Goal: Task Accomplishment & Management: Complete application form

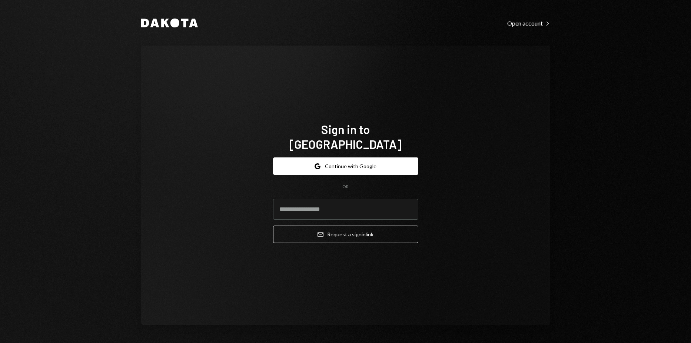
click at [353, 199] on input "email" at bounding box center [345, 209] width 145 height 21
type input "**********"
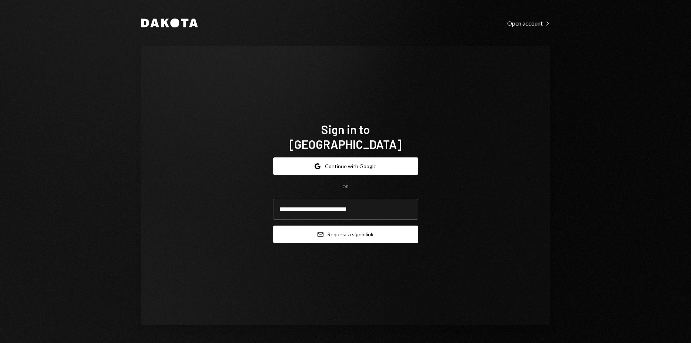
click at [329, 227] on button "Email Request a sign in link" at bounding box center [345, 234] width 145 height 17
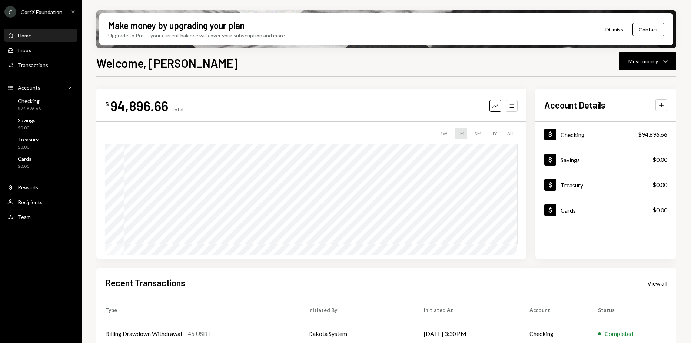
click at [33, 12] on div "CortX Foundation" at bounding box center [42, 12] width 42 height 6
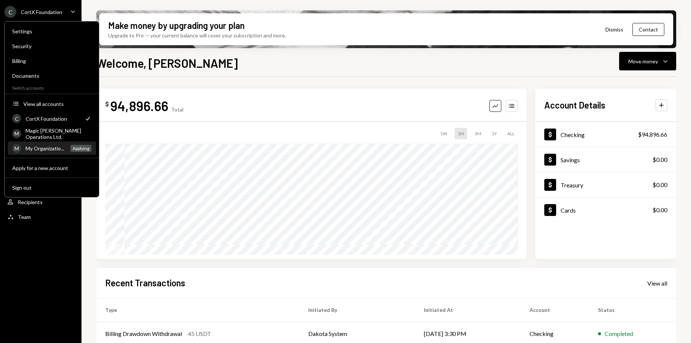
click at [53, 145] on div "My Organizatio..." at bounding box center [46, 148] width 40 height 6
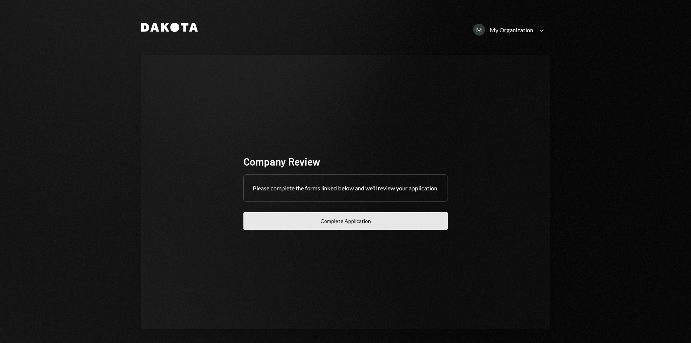
click at [321, 221] on button "Complete Application" at bounding box center [346, 220] width 205 height 17
click at [308, 218] on button "Complete Application" at bounding box center [346, 220] width 205 height 17
click at [299, 217] on button "Complete Application" at bounding box center [346, 220] width 205 height 17
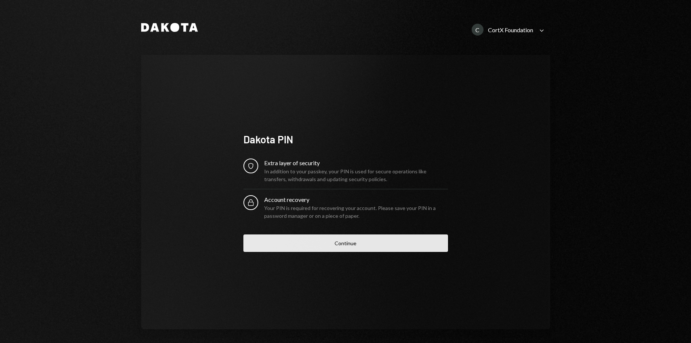
click at [380, 239] on button "Continue" at bounding box center [346, 243] width 205 height 17
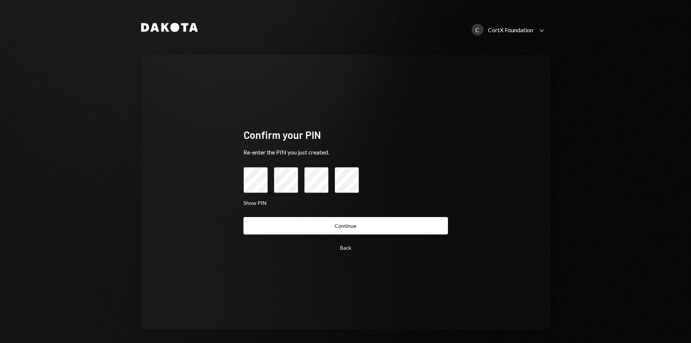
click at [376, 236] on div "Back Continue" at bounding box center [346, 236] width 205 height 39
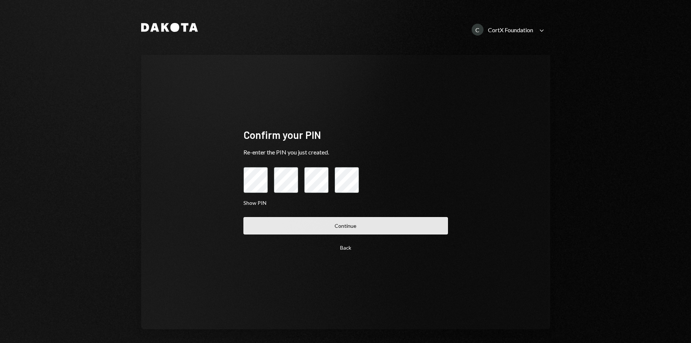
click at [377, 233] on button "Continue" at bounding box center [346, 225] width 205 height 17
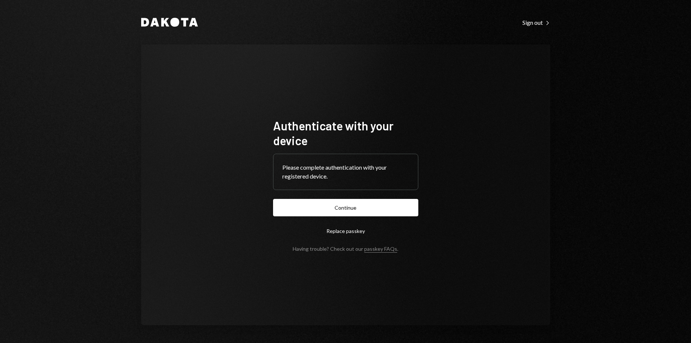
click at [371, 211] on button "Continue" at bounding box center [345, 207] width 145 height 17
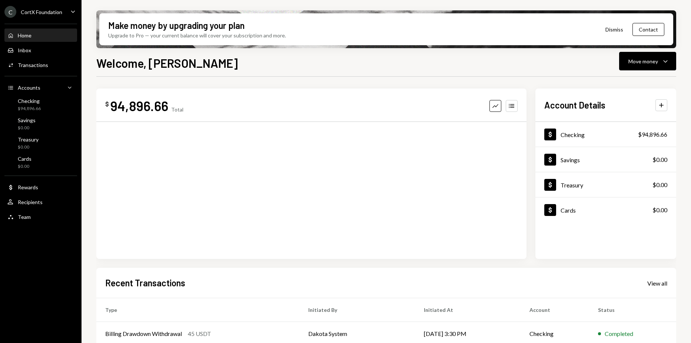
click at [60, 9] on div "CortX Foundation" at bounding box center [42, 12] width 42 height 6
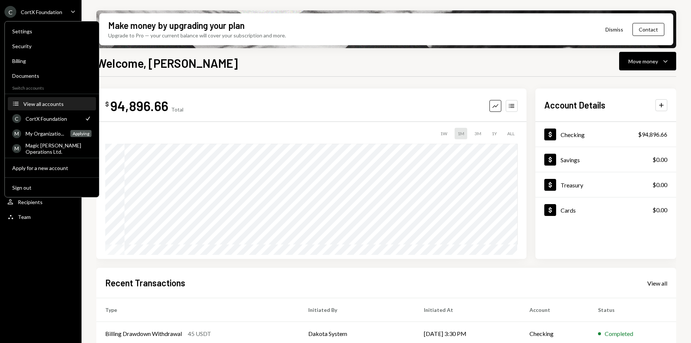
click at [46, 102] on div "View all accounts" at bounding box center [57, 104] width 68 height 6
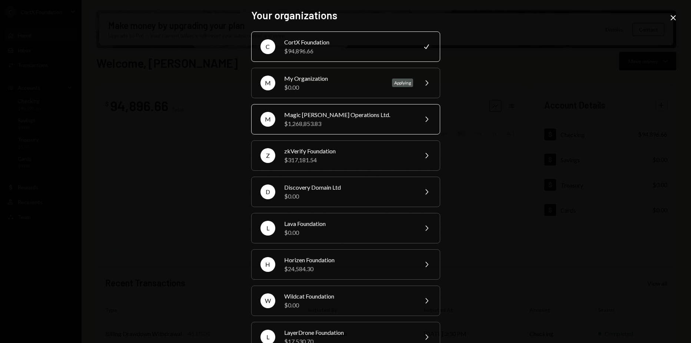
click at [335, 128] on div "M Magic Newton Operations Ltd. $1,268,853.83 Chevron Right" at bounding box center [345, 119] width 189 height 30
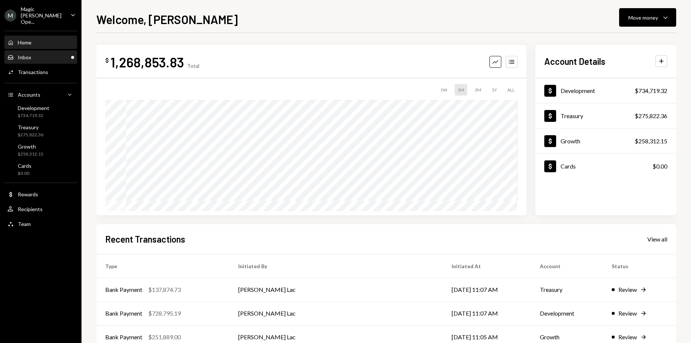
click at [62, 56] on div "Inbox Inbox" at bounding box center [40, 57] width 67 height 13
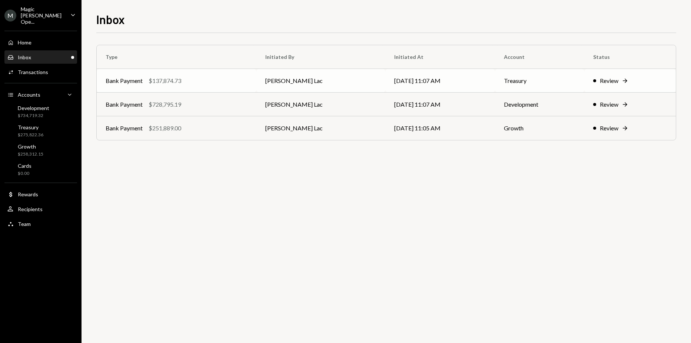
click at [192, 72] on td "Bank Payment $137,874.73" at bounding box center [177, 81] width 160 height 24
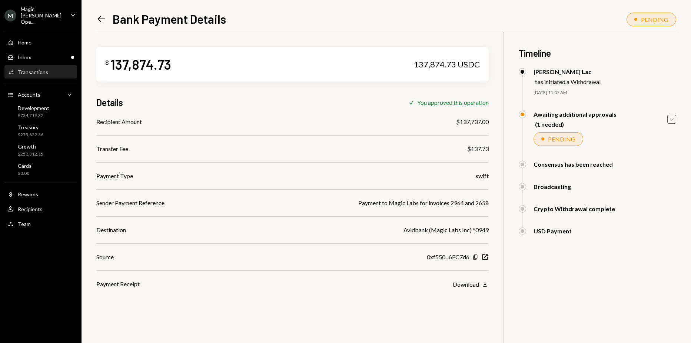
click at [669, 116] on icon "Caret Down" at bounding box center [672, 119] width 8 height 8
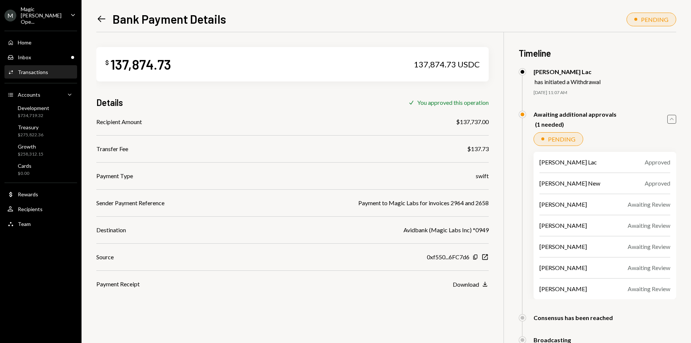
click at [669, 116] on icon "Caret Up" at bounding box center [672, 119] width 8 height 8
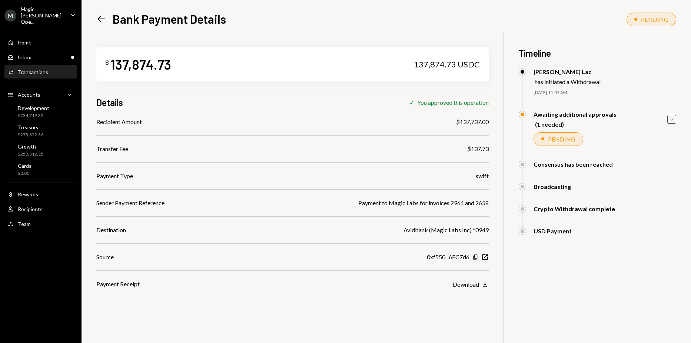
click at [41, 69] on div "Transactions" at bounding box center [33, 72] width 30 height 6
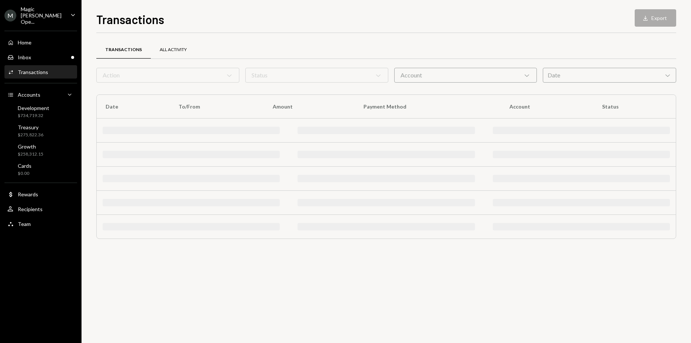
click at [156, 54] on div "All Activity" at bounding box center [173, 50] width 45 height 18
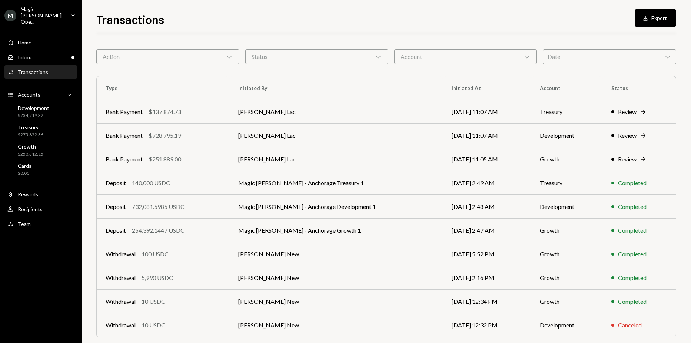
scroll to position [7, 0]
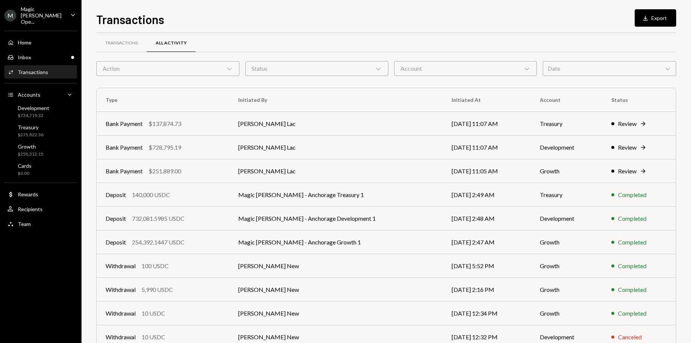
click at [232, 67] on icon "Chevron Down" at bounding box center [229, 68] width 7 height 7
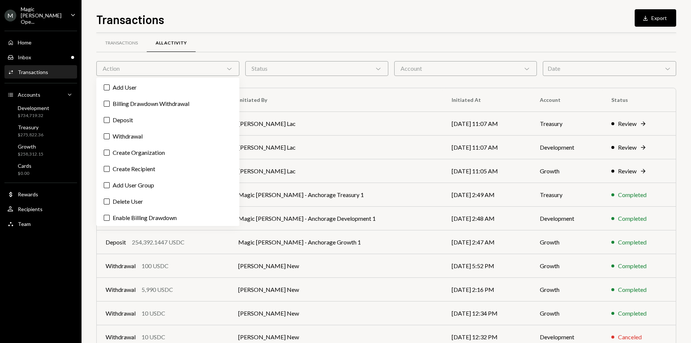
click at [261, 65] on div "Status Chevron Down" at bounding box center [316, 68] width 143 height 15
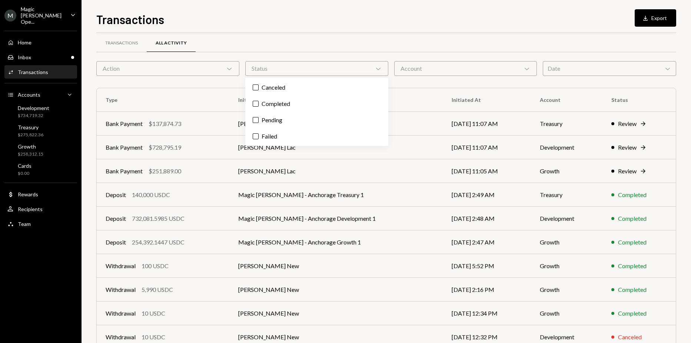
click at [405, 65] on div "Account Chevron Down" at bounding box center [465, 68] width 143 height 15
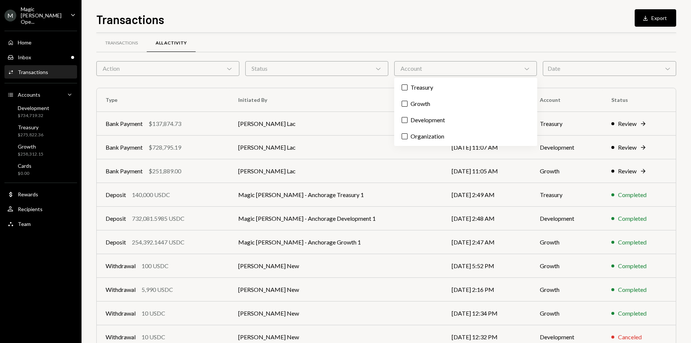
click at [405, 65] on div "Account Chevron Down" at bounding box center [465, 68] width 143 height 15
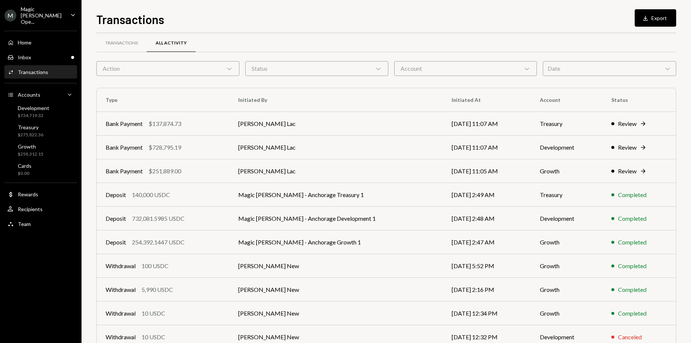
click at [607, 63] on div "Date Chevron Down" at bounding box center [609, 68] width 133 height 15
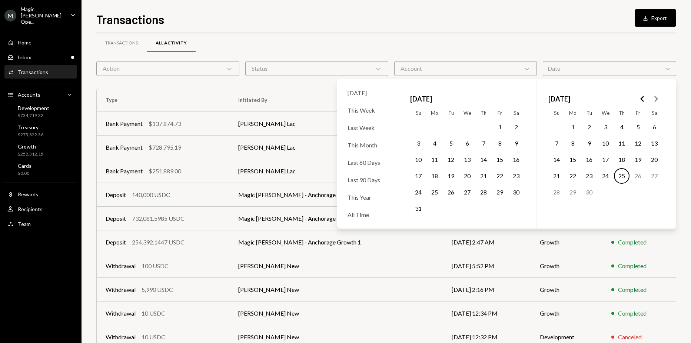
click at [546, 42] on div "Transactions All Activity" at bounding box center [386, 43] width 580 height 19
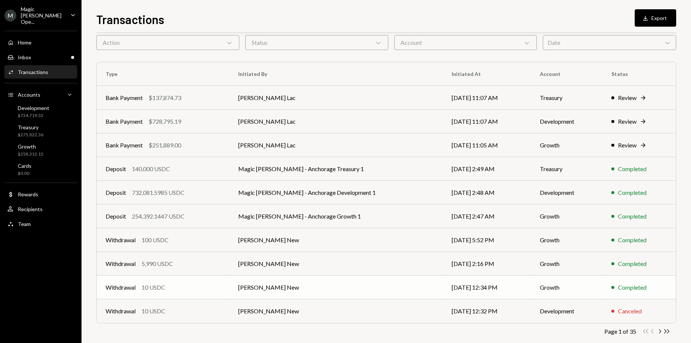
scroll to position [44, 0]
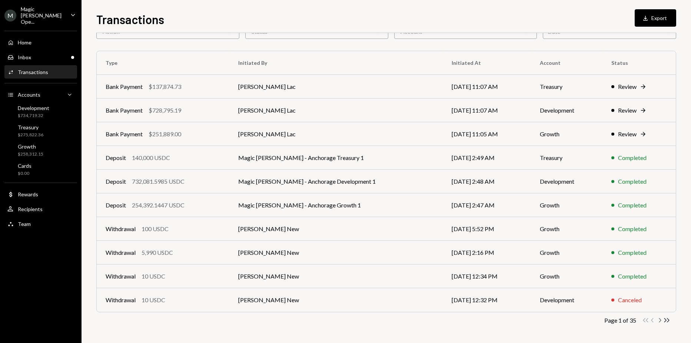
click at [659, 320] on icon "Chevron Right" at bounding box center [659, 320] width 7 height 7
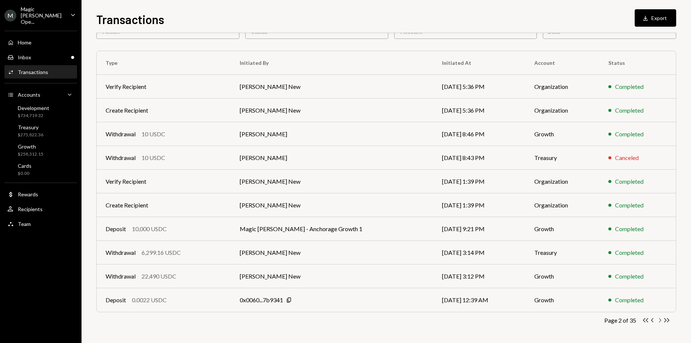
click at [661, 322] on icon "Chevron Right" at bounding box center [659, 320] width 7 height 7
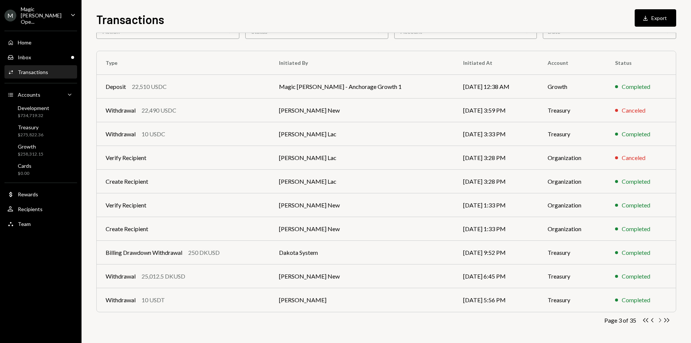
click at [661, 321] on icon "button" at bounding box center [660, 320] width 2 height 4
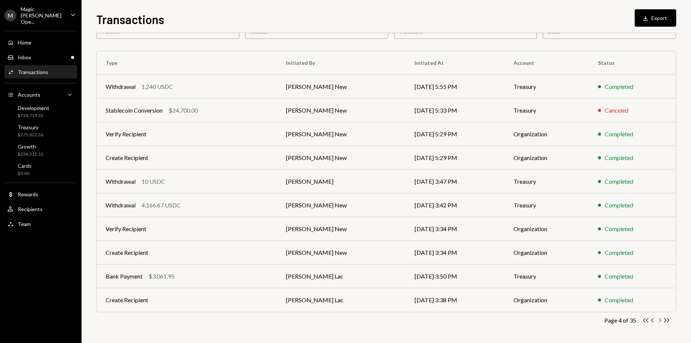
click at [660, 321] on icon "Chevron Right" at bounding box center [659, 320] width 7 height 7
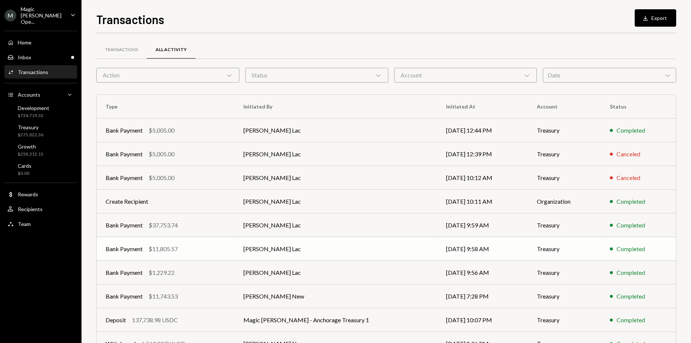
scroll to position [44, 0]
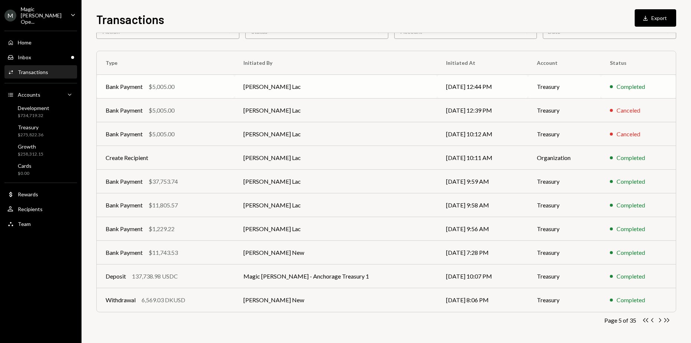
click at [301, 86] on td "[PERSON_NAME] Lac" at bounding box center [336, 87] width 203 height 24
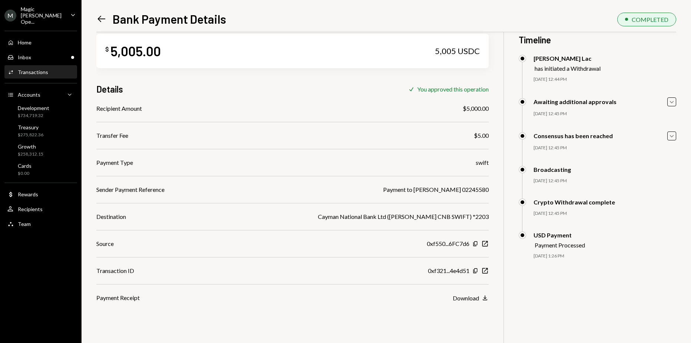
scroll to position [32, 0]
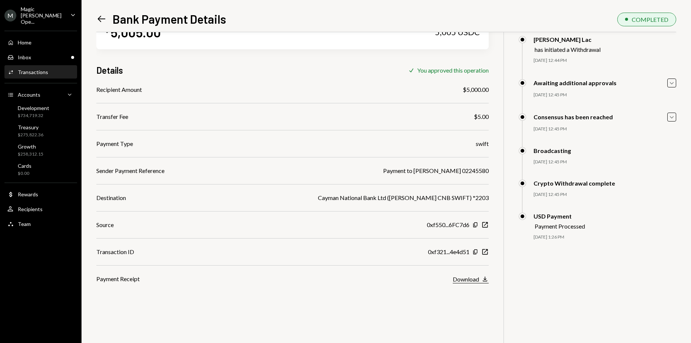
click at [460, 278] on div "Download" at bounding box center [466, 279] width 26 height 7
click at [35, 39] on div "Home Home" at bounding box center [40, 42] width 67 height 7
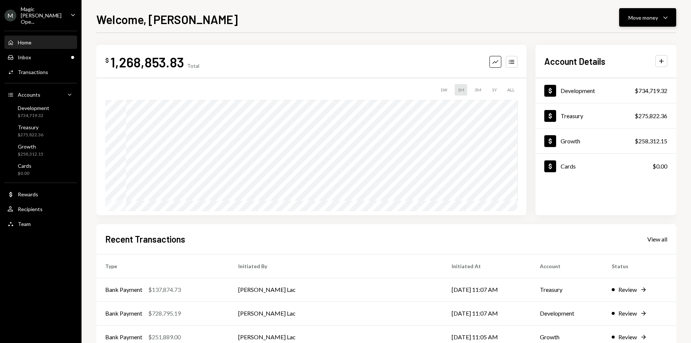
click at [652, 23] on button "Move money Caret Down" at bounding box center [647, 17] width 57 height 19
click at [626, 44] on div "Withdraw Send" at bounding box center [636, 40] width 74 height 17
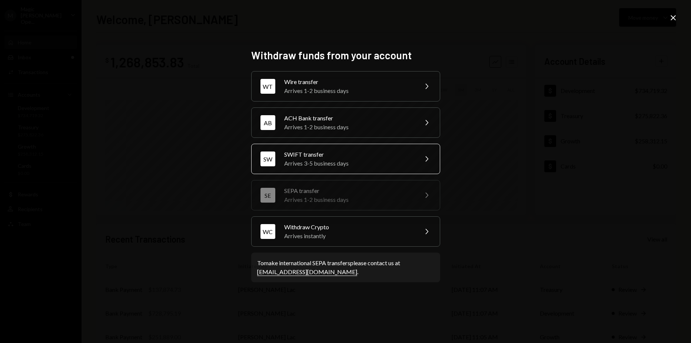
click at [384, 150] on div "SWIFT transfer" at bounding box center [348, 154] width 129 height 9
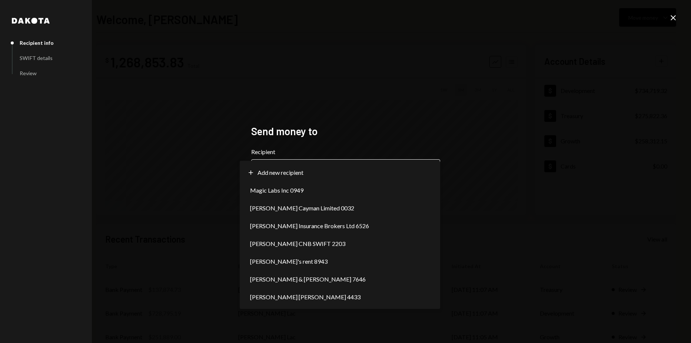
click at [324, 169] on body "M Magic [PERSON_NAME] Ope... Caret Down Home Home Inbox Inbox Activities Transa…" at bounding box center [345, 171] width 691 height 343
select select "**********"
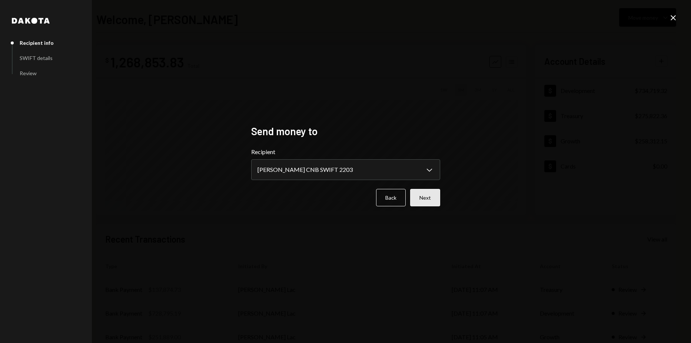
click at [414, 197] on button "Next" at bounding box center [425, 197] width 30 height 17
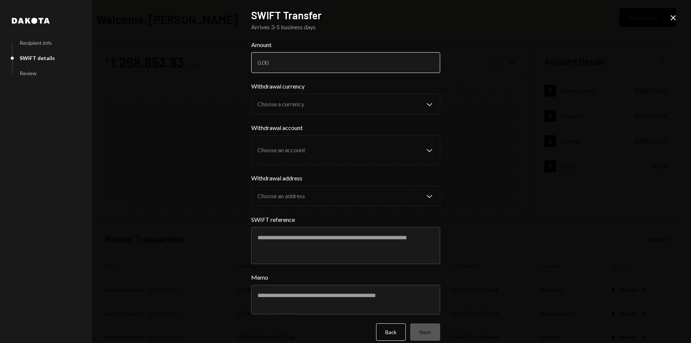
click at [300, 66] on input "Amount" at bounding box center [345, 62] width 189 height 21
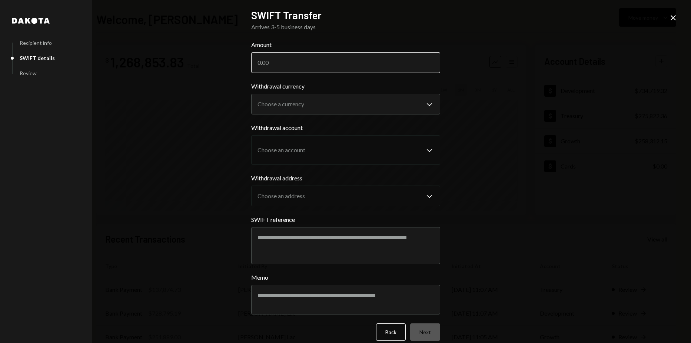
click at [290, 69] on input "Amount" at bounding box center [345, 62] width 189 height 21
type input "5000"
click at [288, 95] on button "Choose a currency Chevron Down" at bounding box center [345, 104] width 189 height 21
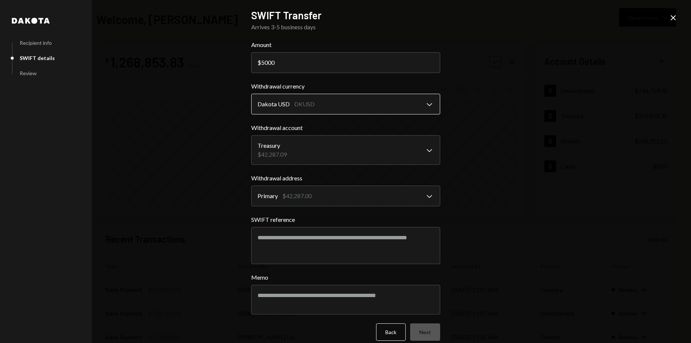
click at [296, 103] on body "M Magic [PERSON_NAME] Ope... Caret Down Home Home Inbox Inbox Activities Transa…" at bounding box center [345, 171] width 691 height 343
click at [289, 103] on body "M Magic [PERSON_NAME] Ope... Caret Down Home Home Inbox Inbox Activities Transa…" at bounding box center [345, 171] width 691 height 343
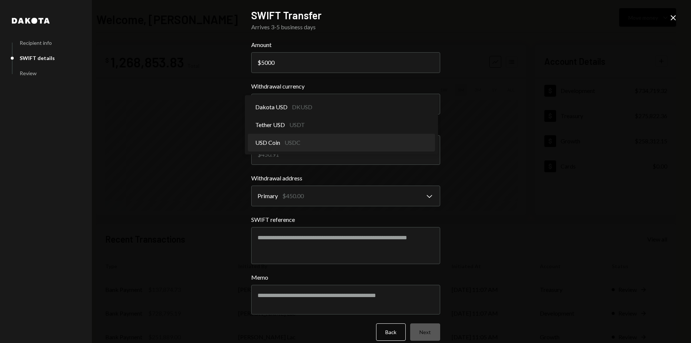
drag, startPoint x: 282, startPoint y: 128, endPoint x: 281, endPoint y: 138, distance: 9.7
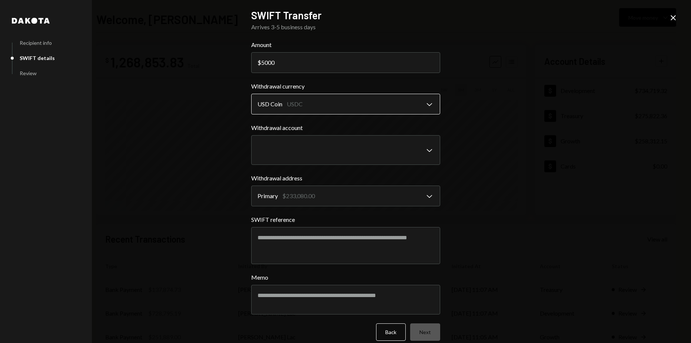
click at [289, 108] on body "M Magic [PERSON_NAME] Ope... Caret Down Home Home Inbox Inbox Activities Transa…" at bounding box center [345, 171] width 691 height 343
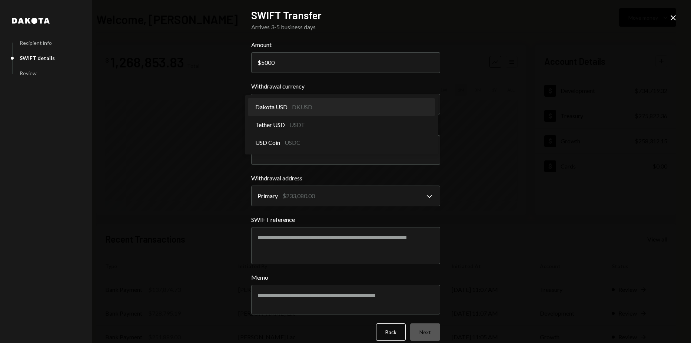
select select "*****"
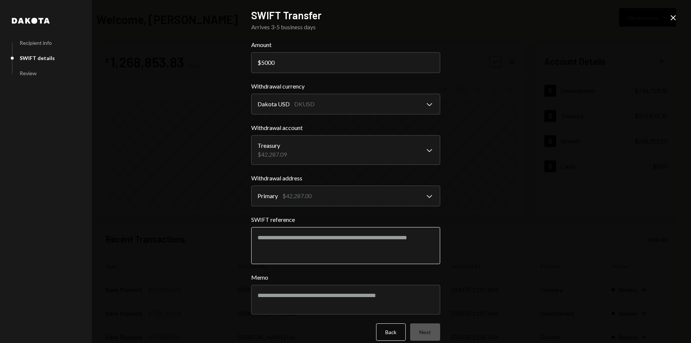
click at [320, 249] on textarea "SWIFT reference" at bounding box center [345, 245] width 189 height 37
paste textarea "**********"
type textarea "**********"
click at [416, 326] on button "Next" at bounding box center [425, 332] width 30 height 17
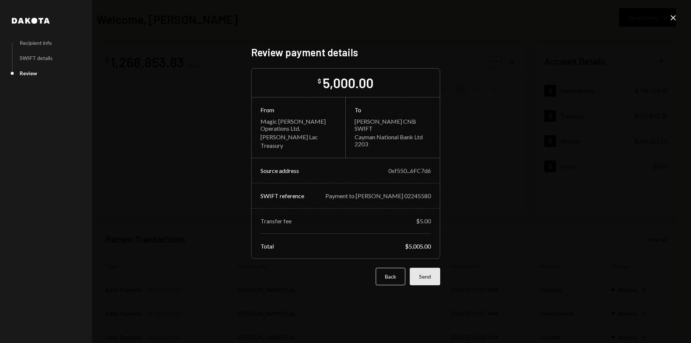
click at [415, 278] on button "Send" at bounding box center [425, 276] width 30 height 17
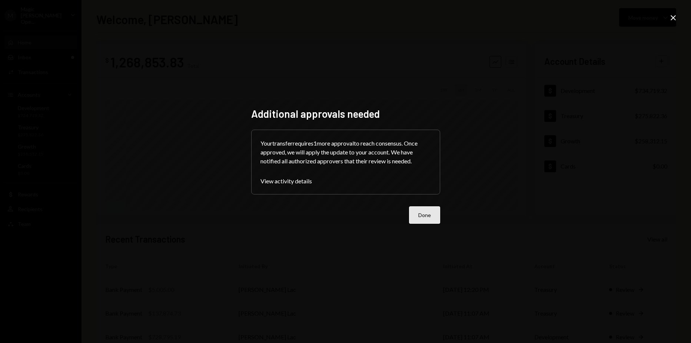
click at [429, 219] on button "Done" at bounding box center [424, 214] width 31 height 17
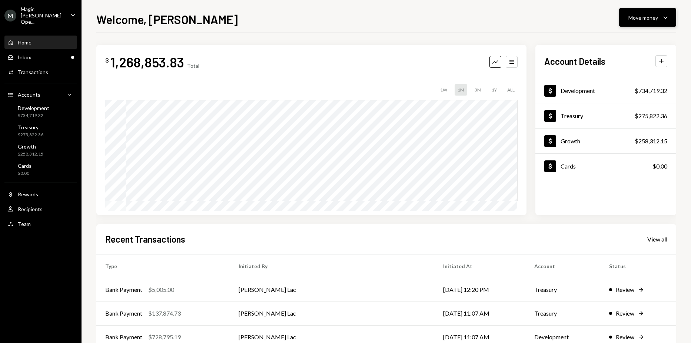
click at [671, 21] on button "Move money Caret Down" at bounding box center [647, 17] width 57 height 19
click at [639, 34] on div "Withdraw Send" at bounding box center [636, 40] width 74 height 17
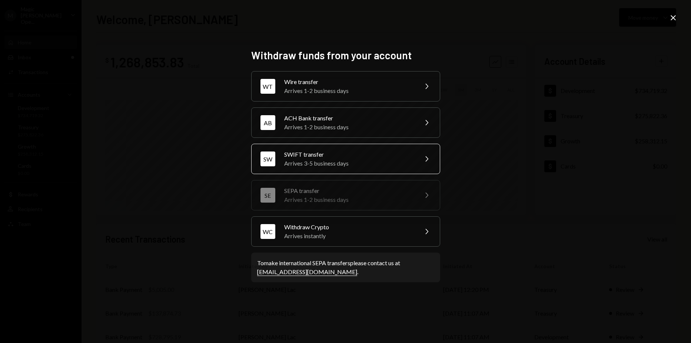
click at [400, 159] on div "SWIFT transfer" at bounding box center [348, 154] width 129 height 9
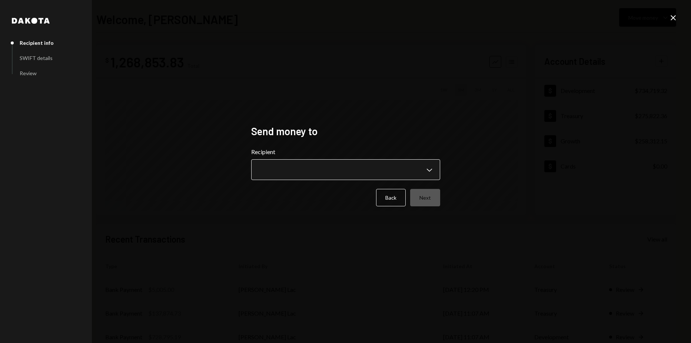
click at [360, 177] on body "M Magic [PERSON_NAME] Ope... Caret Down Home Home Inbox Inbox Activities Transa…" at bounding box center [345, 171] width 691 height 343
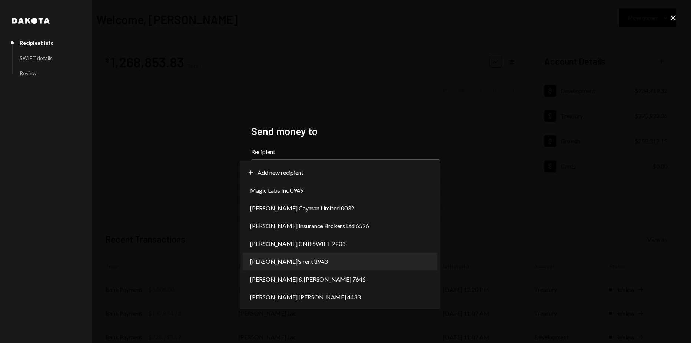
select select "**********"
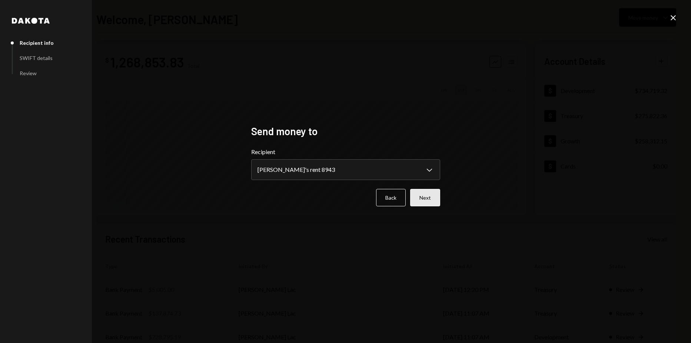
click at [420, 203] on button "Next" at bounding box center [425, 197] width 30 height 17
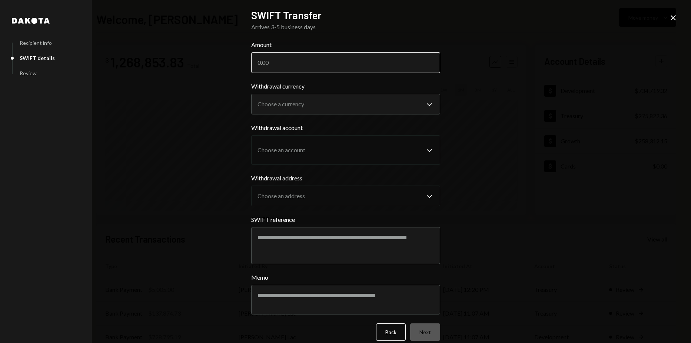
click at [312, 70] on input "Amount" at bounding box center [345, 62] width 189 height 21
paste input "11782.71"
type input "11782.71"
click at [311, 101] on body "M Magic [PERSON_NAME] Ope... Caret Down Home Home Inbox Inbox Activities Transa…" at bounding box center [345, 171] width 691 height 343
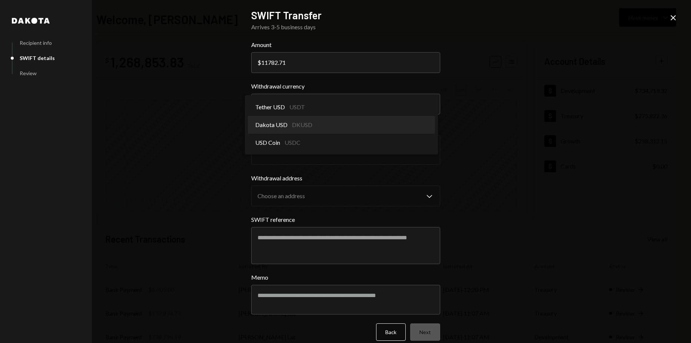
select select "*****"
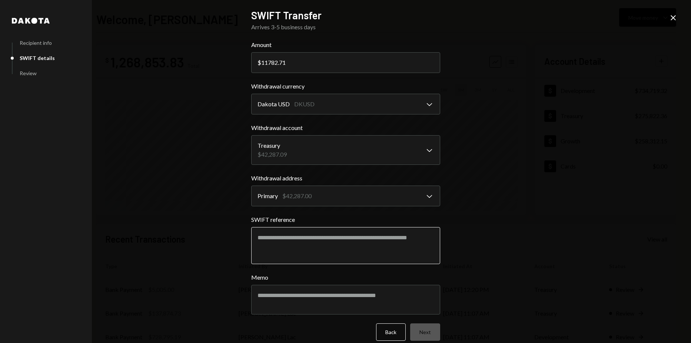
click at [310, 234] on textarea "SWIFT reference" at bounding box center [345, 245] width 189 height 37
click at [321, 244] on textarea "**********" at bounding box center [345, 245] width 189 height 37
type textarea "**********"
click at [457, 245] on div "**********" at bounding box center [345, 171] width 691 height 343
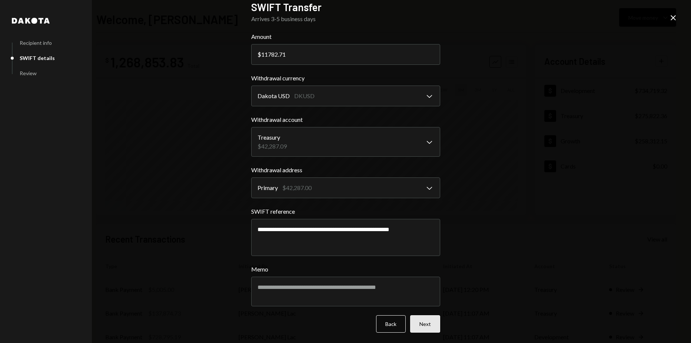
scroll to position [10, 0]
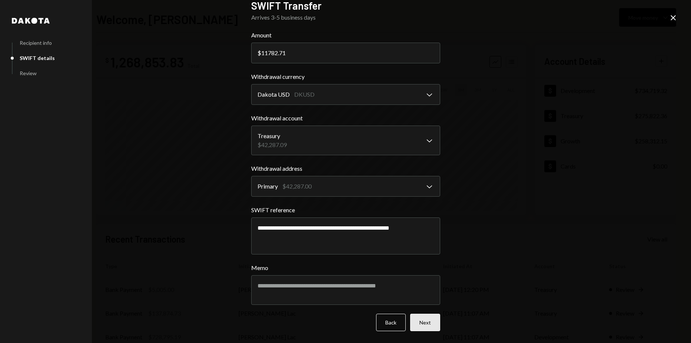
click at [426, 324] on button "Next" at bounding box center [425, 322] width 30 height 17
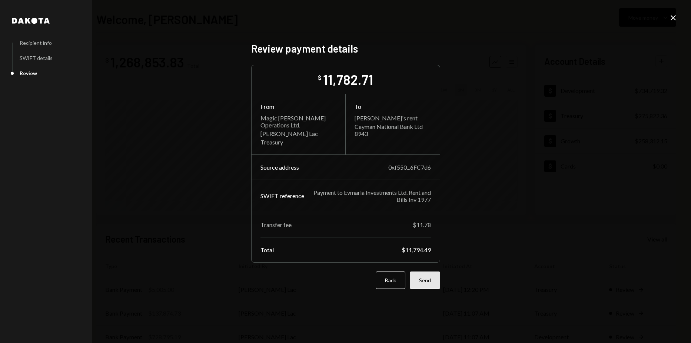
drag, startPoint x: 436, startPoint y: 291, endPoint x: 434, endPoint y: 282, distance: 8.7
click at [436, 288] on div "Review payment details $ 11,782.71 From Magic [PERSON_NAME] Operations Ltd. [PE…" at bounding box center [345, 171] width 189 height 259
click at [434, 282] on button "Send" at bounding box center [425, 280] width 30 height 17
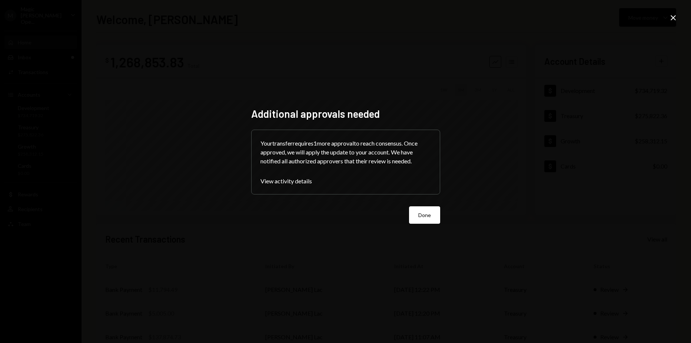
drag, startPoint x: 412, startPoint y: 222, endPoint x: 418, endPoint y: 216, distance: 8.1
click at [412, 222] on button "Done" at bounding box center [424, 214] width 31 height 17
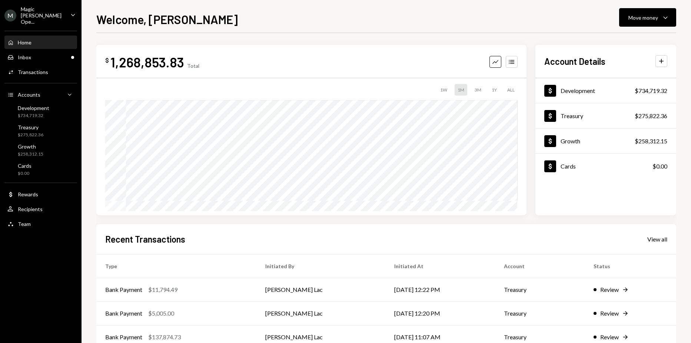
click at [363, 59] on div "$ 1,268,853.83 Total Graph Accounts" at bounding box center [311, 62] width 413 height 17
click at [625, 20] on button "Move money Caret Down" at bounding box center [647, 17] width 57 height 19
click at [616, 34] on div "Withdraw Send" at bounding box center [636, 40] width 74 height 17
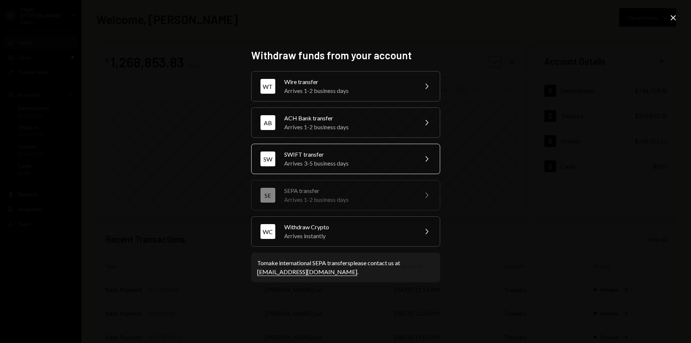
click at [331, 159] on div "Arrives 3-5 business days" at bounding box center [348, 163] width 129 height 9
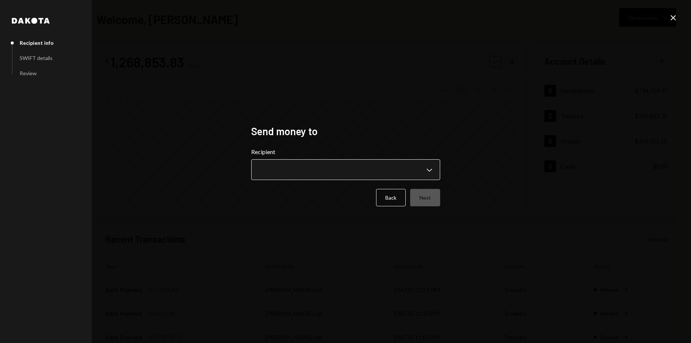
click at [330, 165] on body "M Magic [PERSON_NAME] Ope... Caret Down Home Home Inbox Inbox Activities Transa…" at bounding box center [345, 171] width 691 height 343
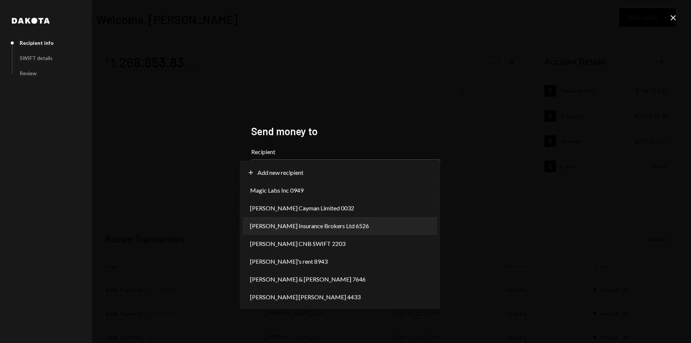
select select "**********"
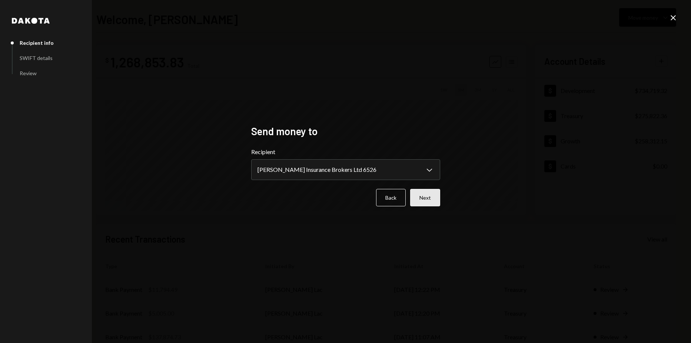
click at [427, 200] on button "Next" at bounding box center [425, 197] width 30 height 17
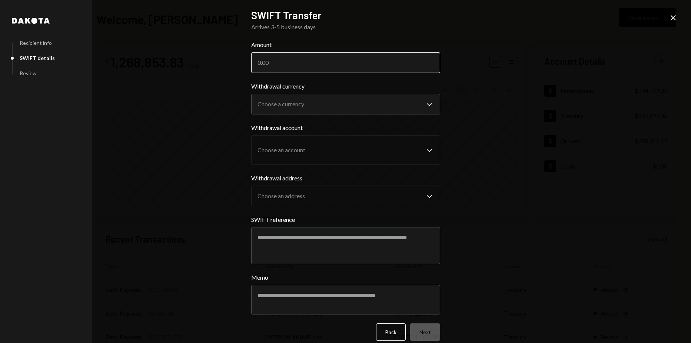
click at [297, 67] on input "Amount" at bounding box center [345, 62] width 189 height 21
type input "1228"
click at [298, 236] on textarea "SWIFT reference" at bounding box center [345, 245] width 189 height 37
type textarea "**********"
click at [493, 205] on div "**********" at bounding box center [345, 171] width 691 height 343
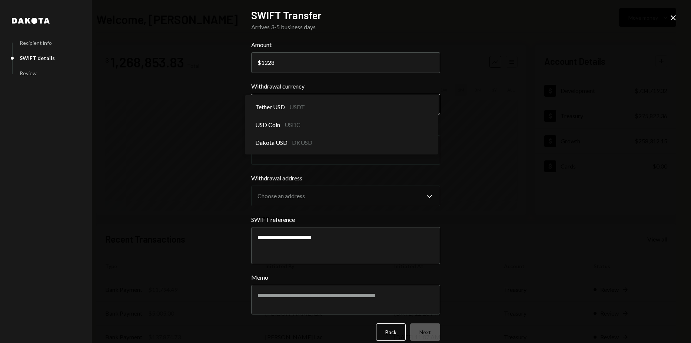
click at [331, 110] on body "M Magic [PERSON_NAME] Ope... Caret Down Home Home Inbox Inbox Activities Transa…" at bounding box center [345, 171] width 691 height 343
select select "*****"
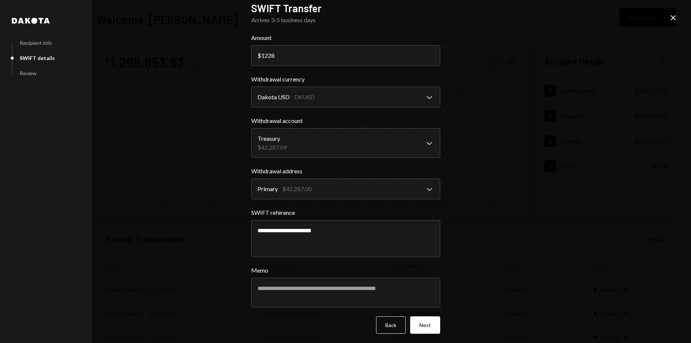
scroll to position [10, 0]
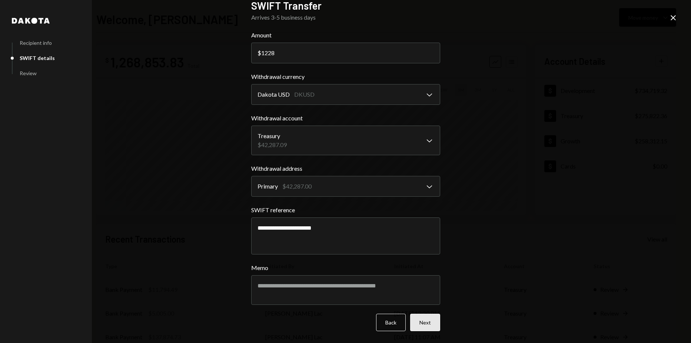
click at [433, 316] on button "Next" at bounding box center [425, 322] width 30 height 17
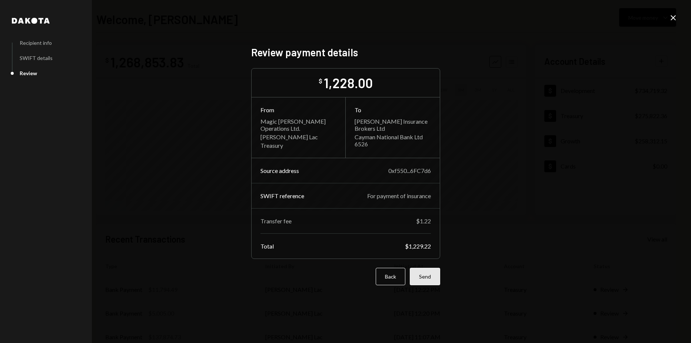
click at [428, 280] on button "Send" at bounding box center [425, 276] width 30 height 17
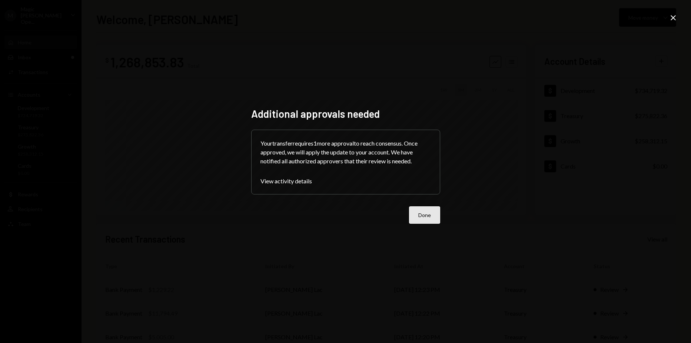
click at [439, 213] on button "Done" at bounding box center [424, 214] width 31 height 17
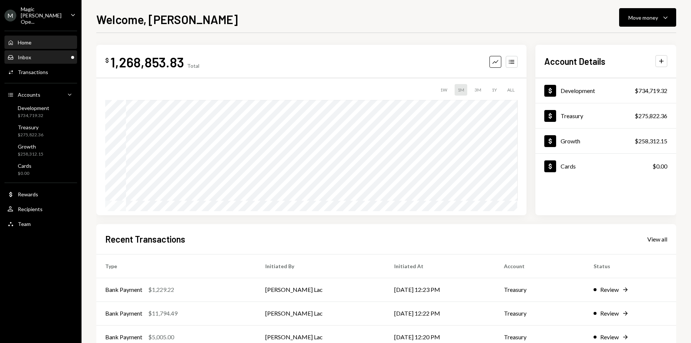
click at [47, 54] on div "Inbox Inbox" at bounding box center [40, 57] width 67 height 7
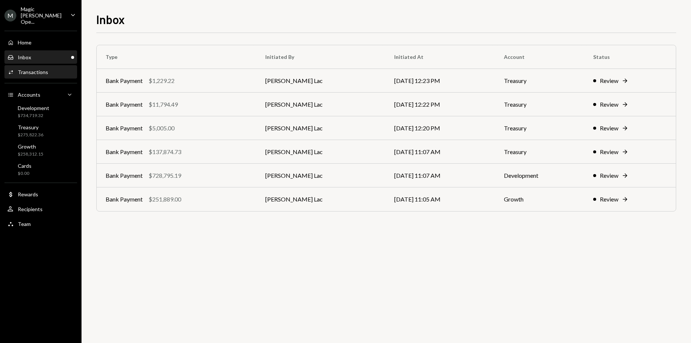
click at [46, 69] on div "Transactions" at bounding box center [33, 72] width 30 height 6
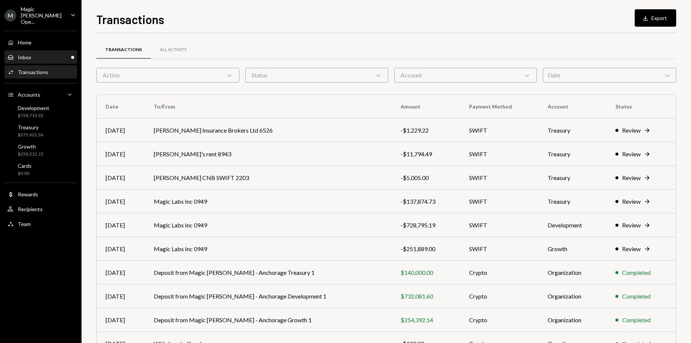
click at [35, 54] on div "Inbox Inbox" at bounding box center [40, 57] width 67 height 7
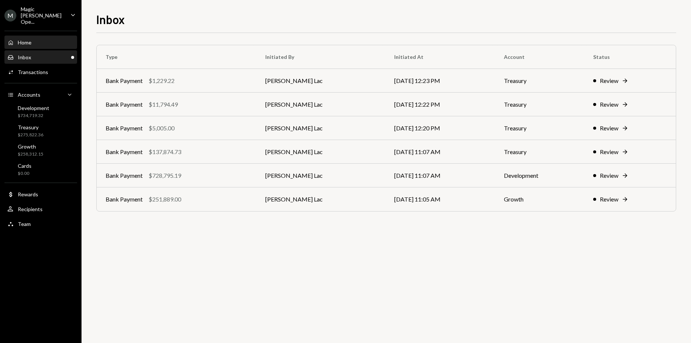
click at [57, 39] on div "Home Home" at bounding box center [40, 42] width 67 height 7
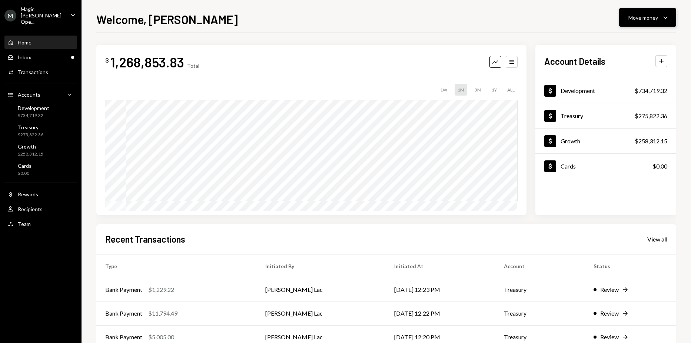
click at [660, 20] on div "Move money Caret Down" at bounding box center [648, 17] width 39 height 9
click at [636, 39] on div "Send" at bounding box center [642, 40] width 54 height 8
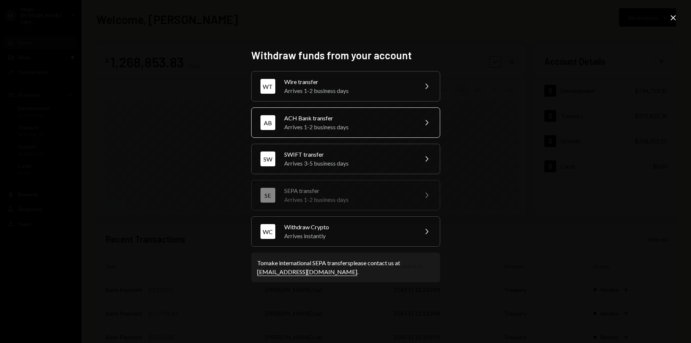
click at [364, 117] on div "ACH Bank transfer" at bounding box center [348, 118] width 129 height 9
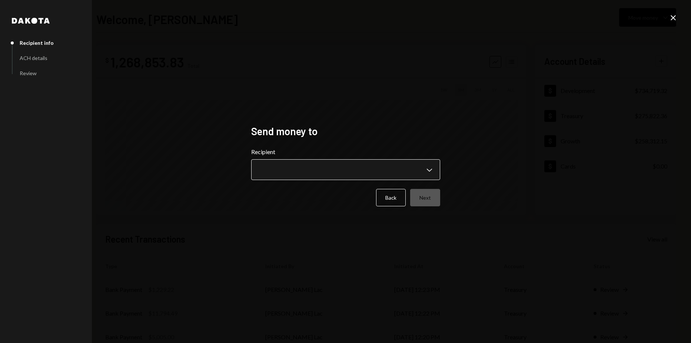
click at [360, 170] on body "M Magic [PERSON_NAME] Ope... Caret Down Home Home Inbox Inbox Activities Transa…" at bounding box center [345, 171] width 691 height 343
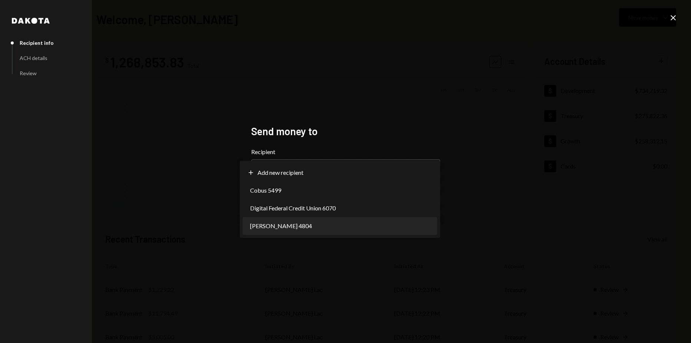
select select "**********"
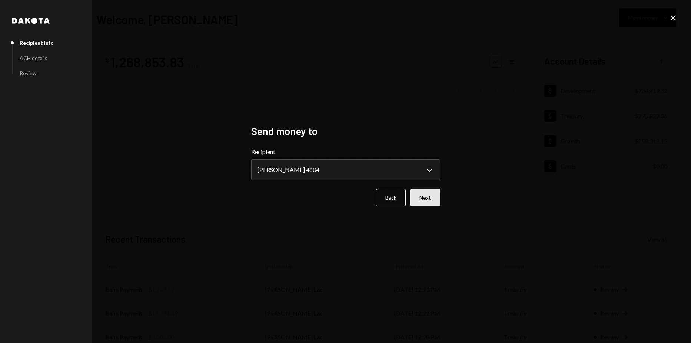
click at [425, 195] on button "Next" at bounding box center [425, 197] width 30 height 17
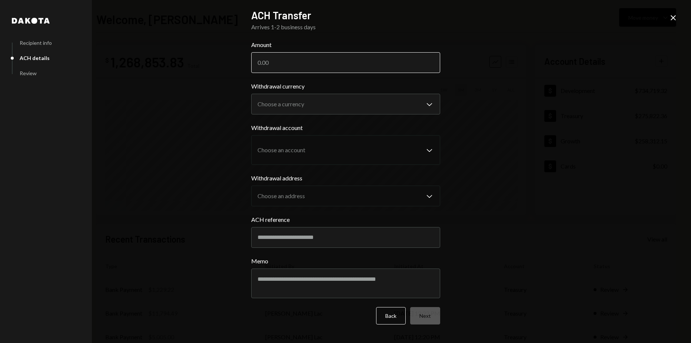
click at [332, 60] on input "Amount" at bounding box center [345, 62] width 189 height 21
type input "16833.33"
click at [321, 103] on body "M Magic [PERSON_NAME] Ope... Caret Down Home Home Inbox Inbox Activities Transa…" at bounding box center [345, 171] width 691 height 343
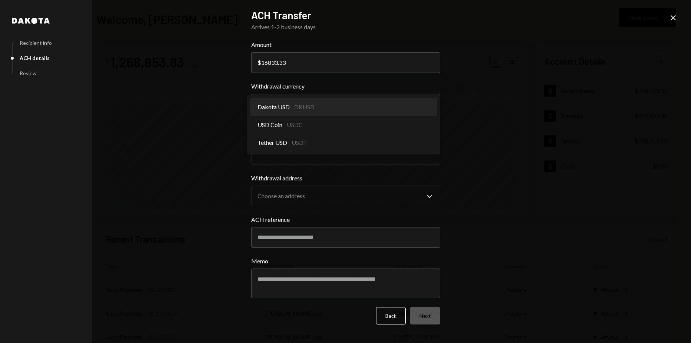
select select "*****"
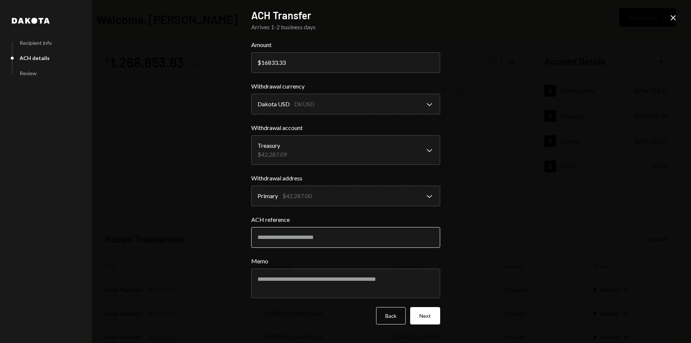
click at [309, 241] on input "ACH reference" at bounding box center [345, 237] width 189 height 21
type input "*"
click at [478, 241] on div "**********" at bounding box center [345, 171] width 691 height 343
click at [434, 312] on button "Next" at bounding box center [425, 315] width 30 height 17
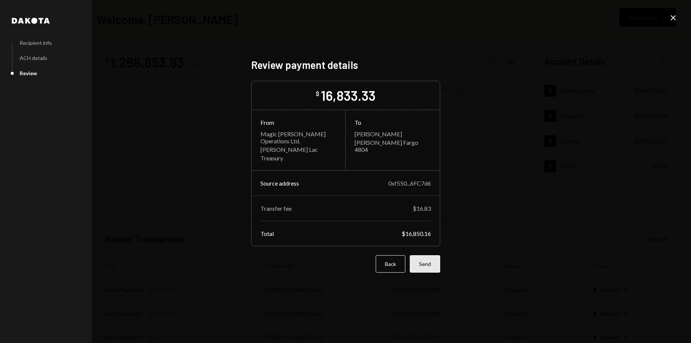
click at [424, 267] on button "Send" at bounding box center [425, 263] width 30 height 17
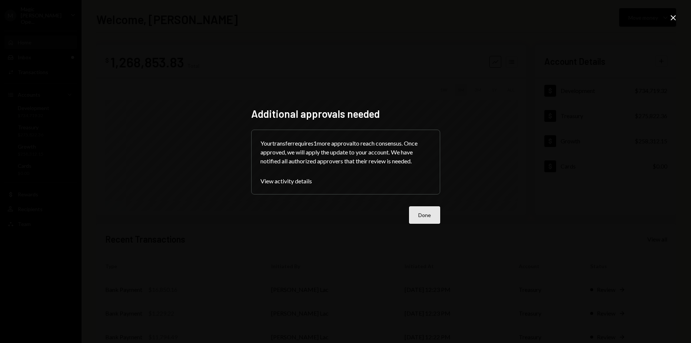
click at [433, 209] on button "Done" at bounding box center [424, 214] width 31 height 17
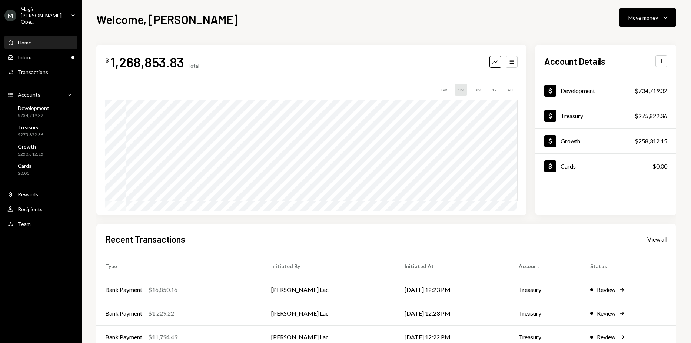
click at [526, 246] on div "Recent Transactions View all Type Initiated By Initiated At Account Status Bank…" at bounding box center [386, 310] width 580 height 173
